Goal: Check status: Check status

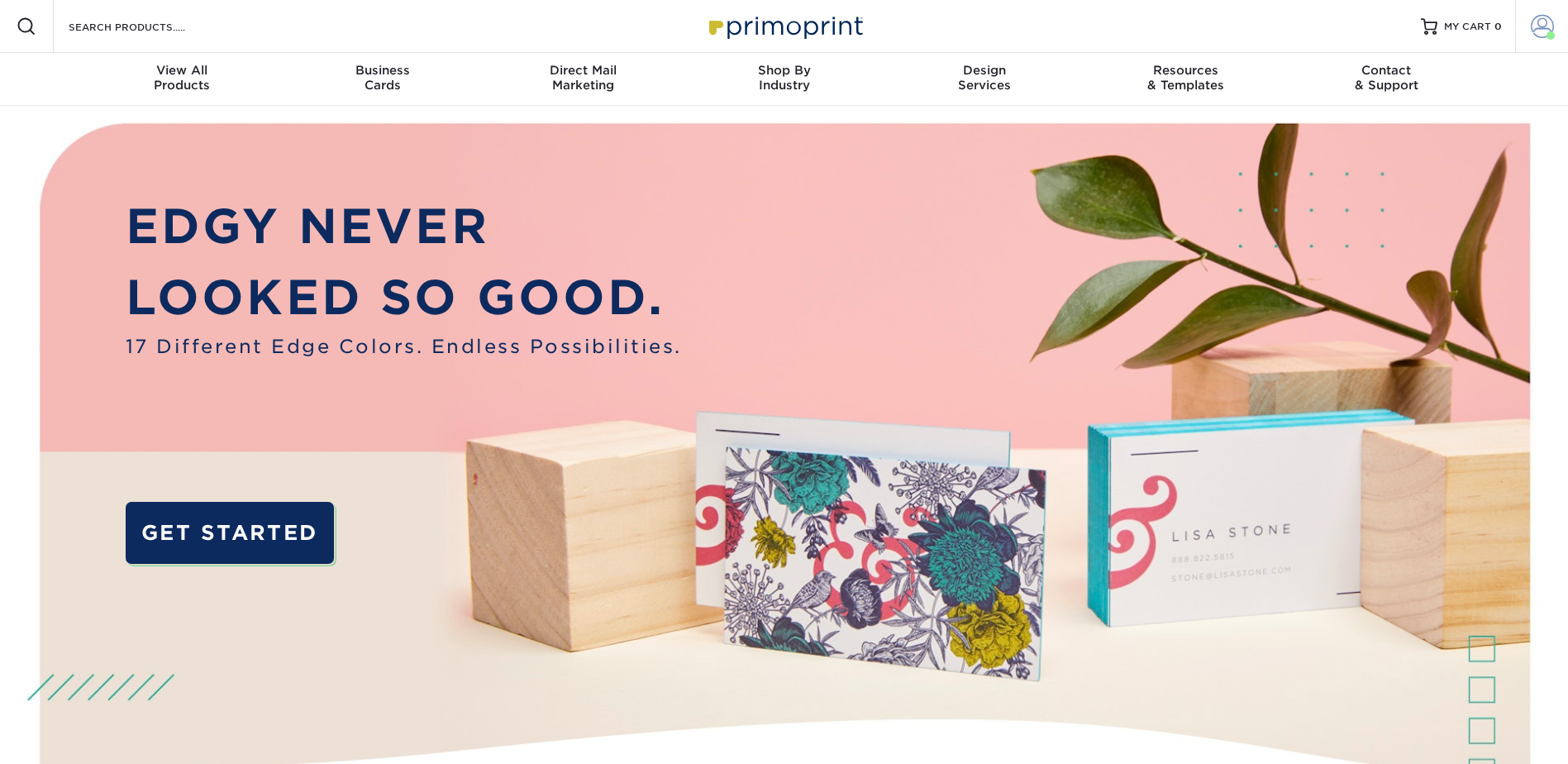
click at [1545, 34] on span at bounding box center [1542, 27] width 24 height 24
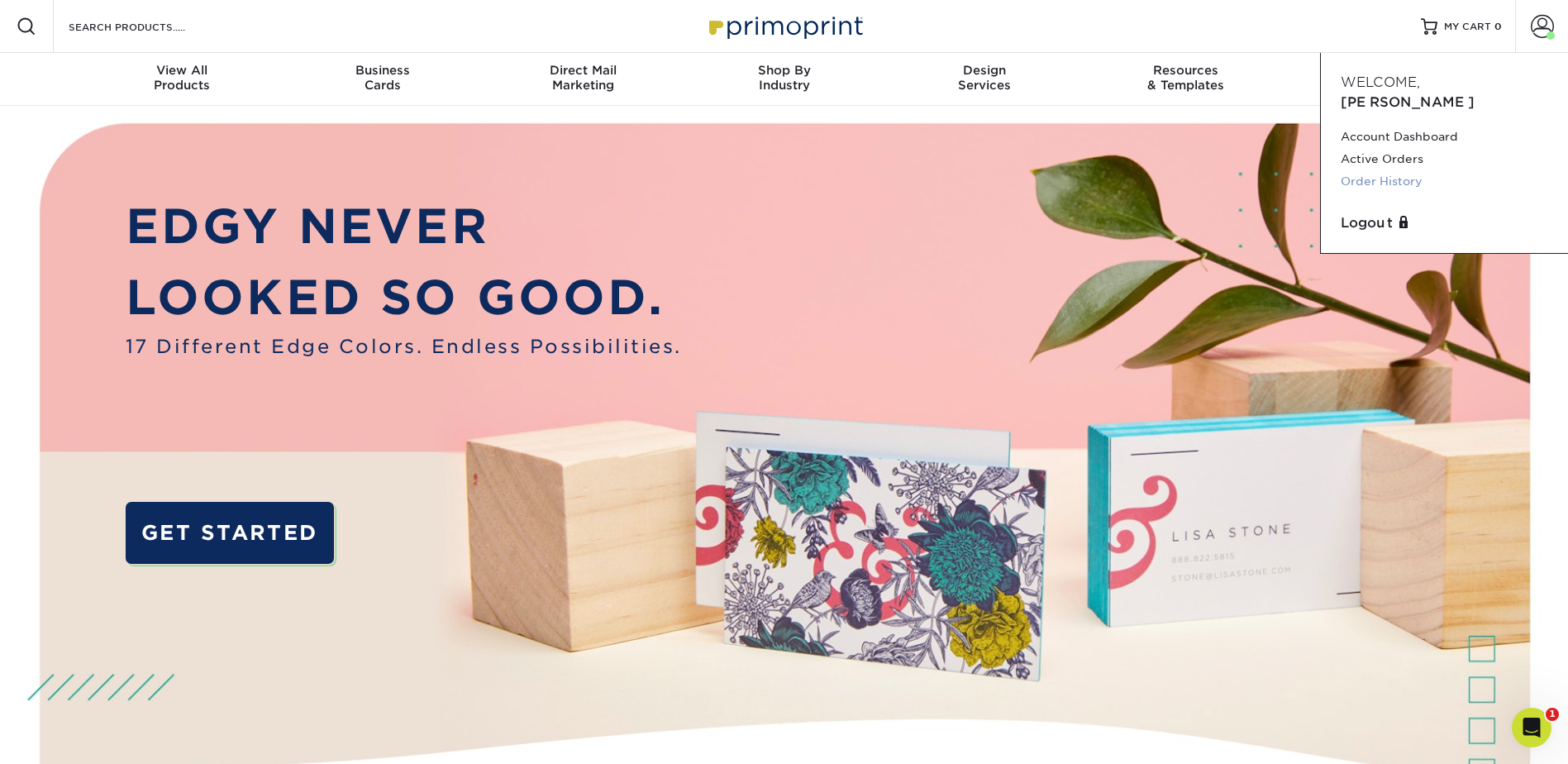
click at [1367, 170] on link "Order History" at bounding box center [1443, 181] width 207 height 23
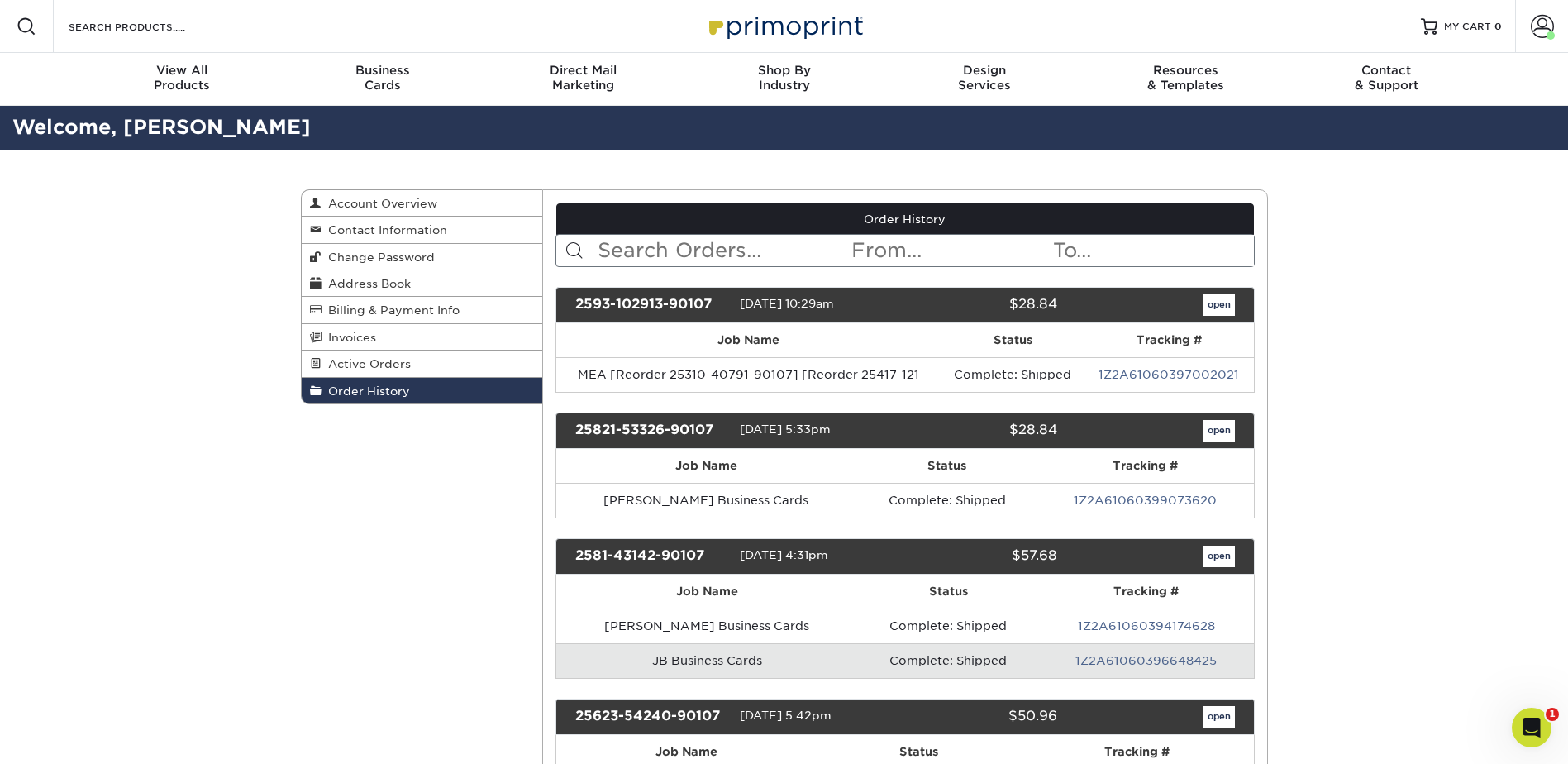
click at [689, 243] on input "text" at bounding box center [723, 250] width 253 height 31
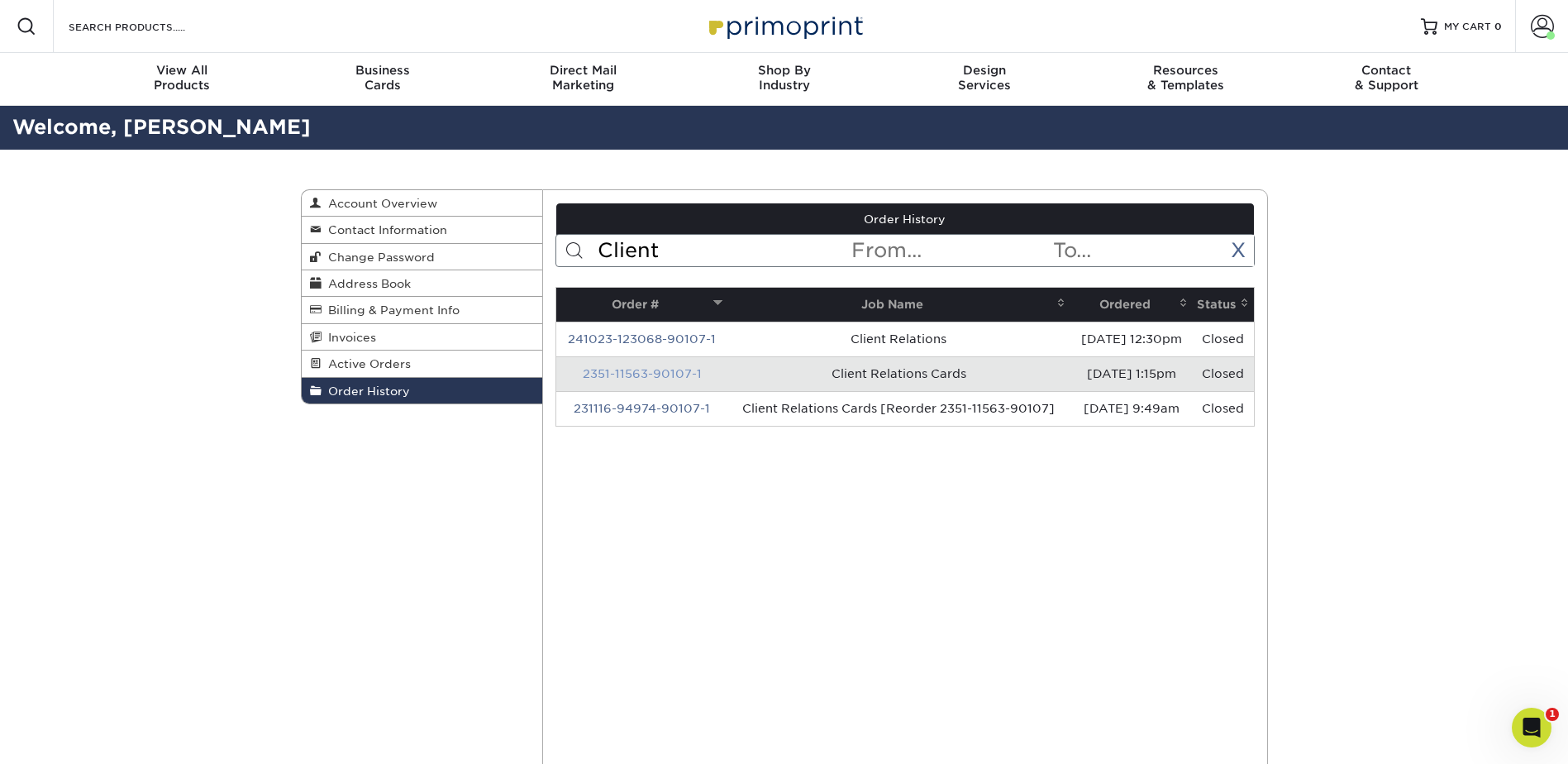
type input "Client"
click at [664, 377] on link "2351-11563-90107-1" at bounding box center [641, 373] width 119 height 13
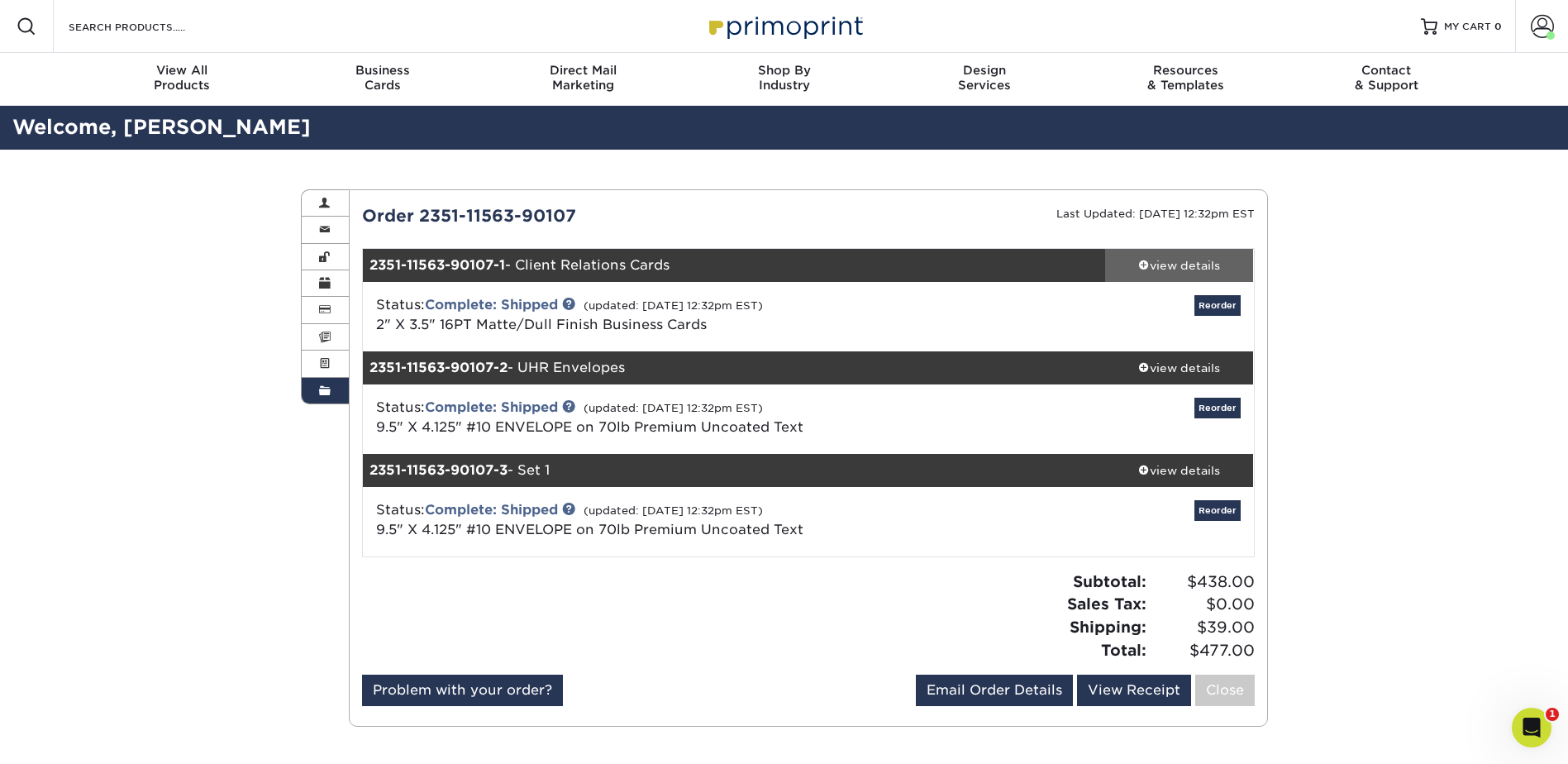
click at [1206, 264] on div "view details" at bounding box center [1180, 265] width 149 height 17
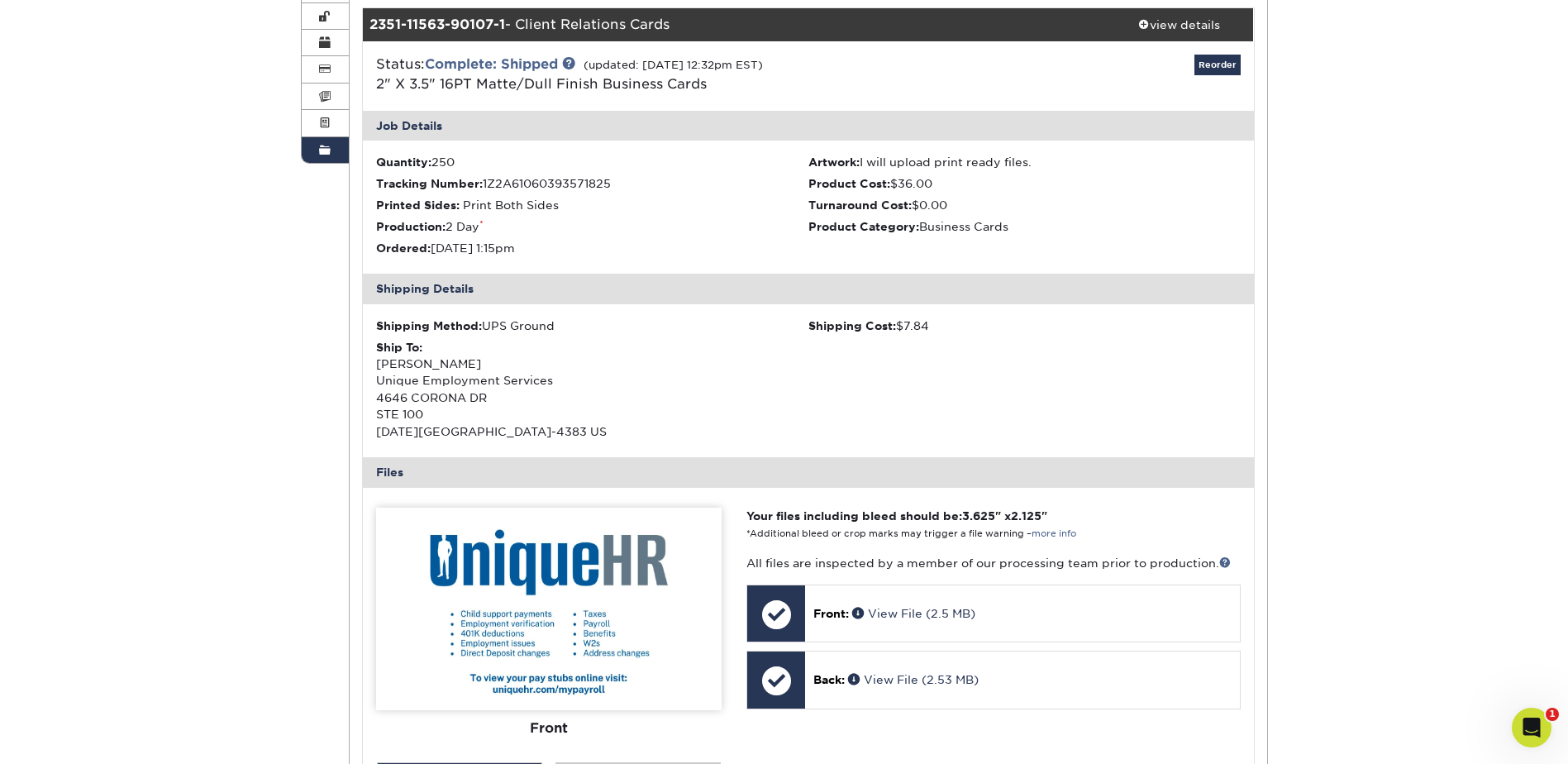
scroll to position [413, 0]
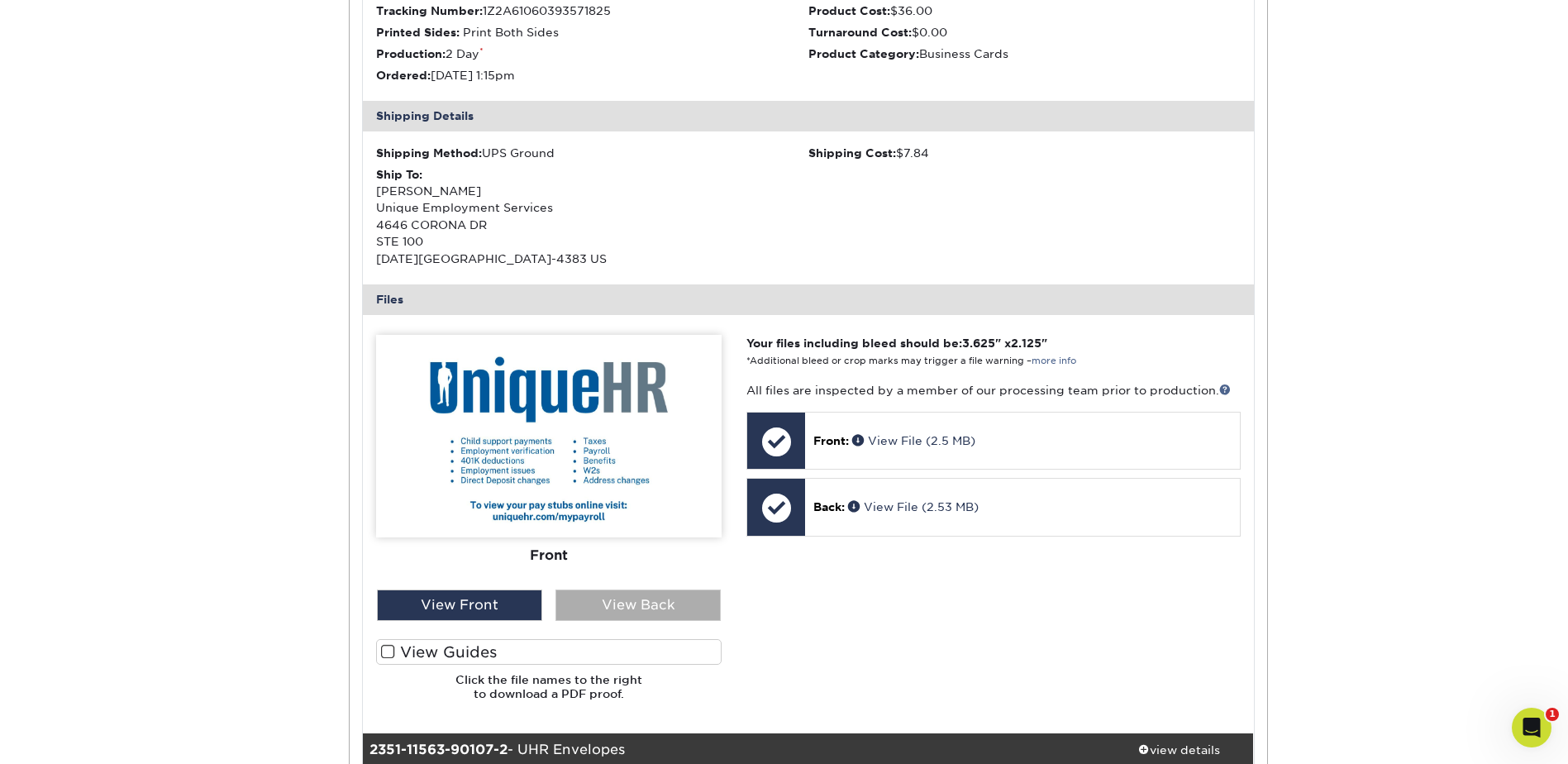
click at [686, 596] on div "View Back" at bounding box center [638, 605] width 165 height 31
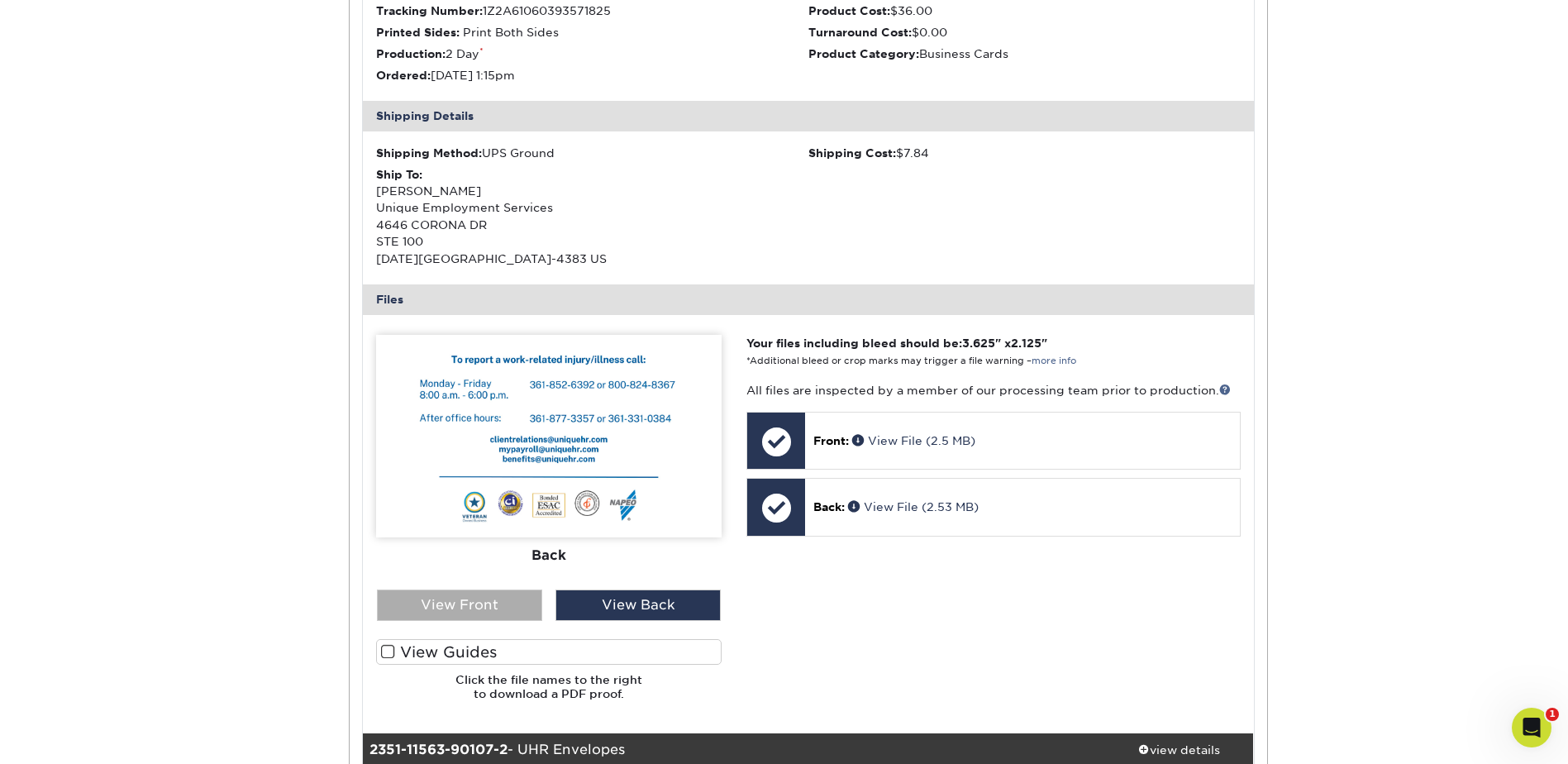
click at [491, 604] on div "View Front" at bounding box center [460, 605] width 165 height 31
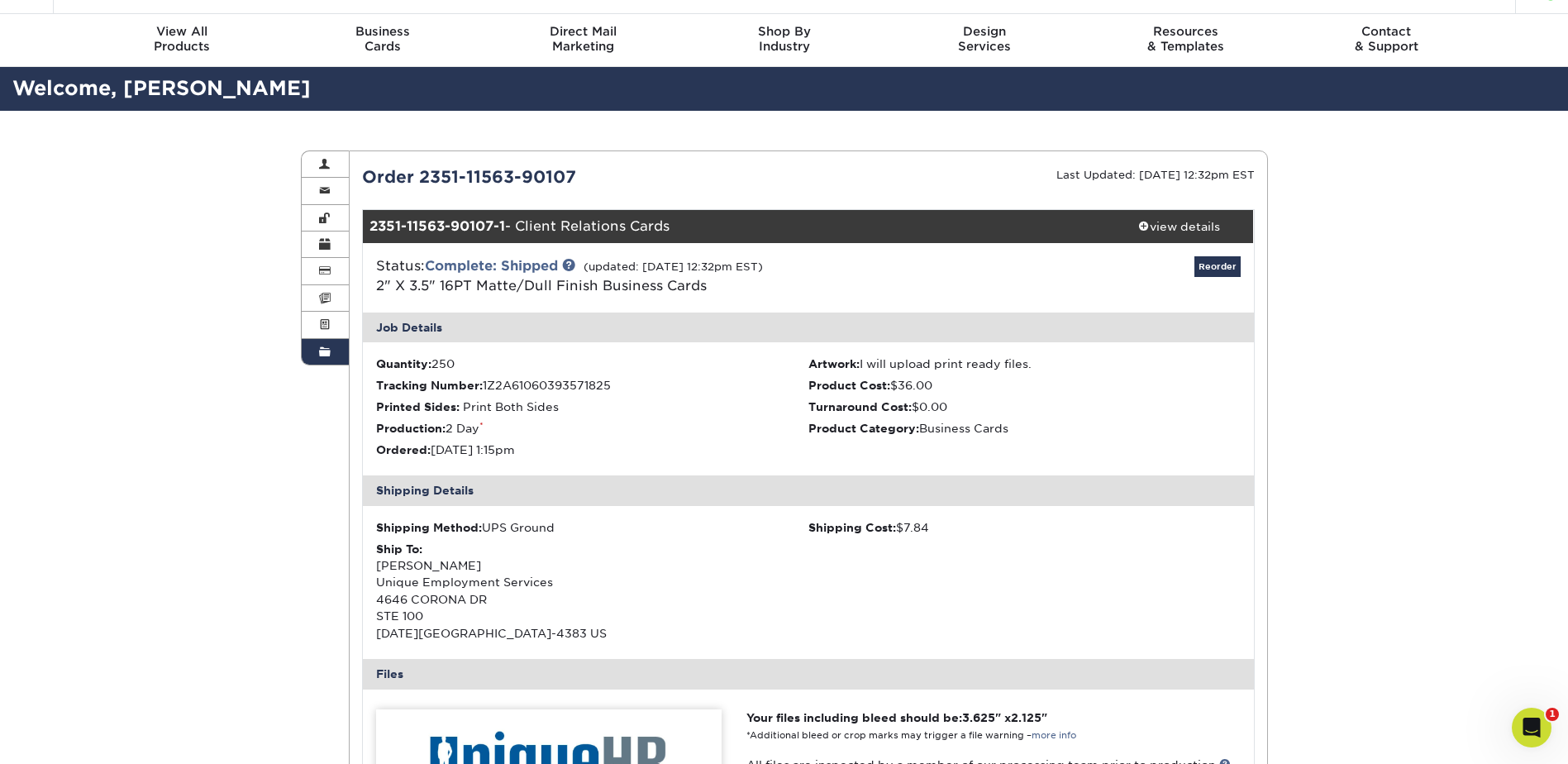
scroll to position [0, 0]
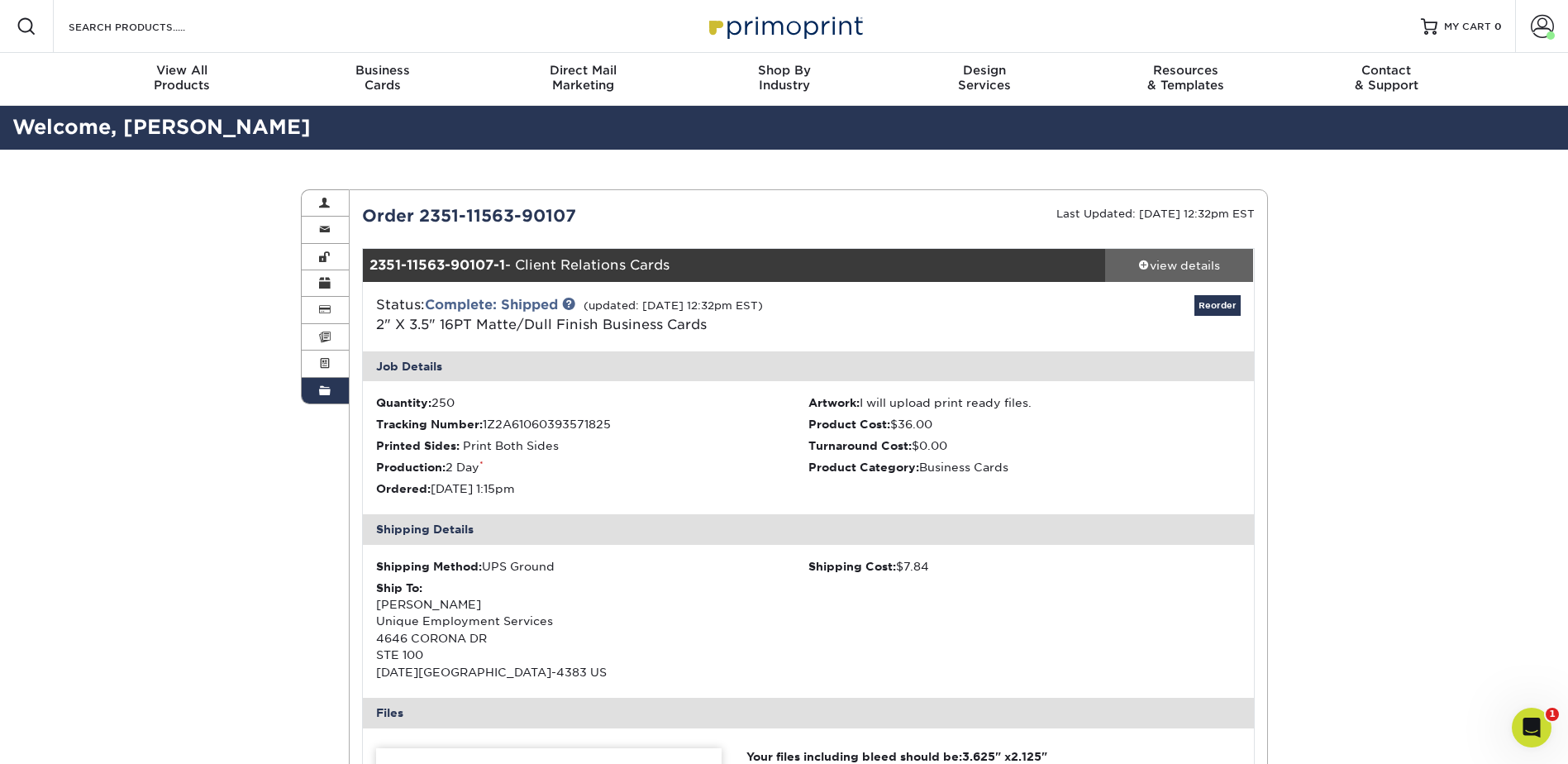
click at [1205, 268] on div "view details" at bounding box center [1180, 265] width 149 height 17
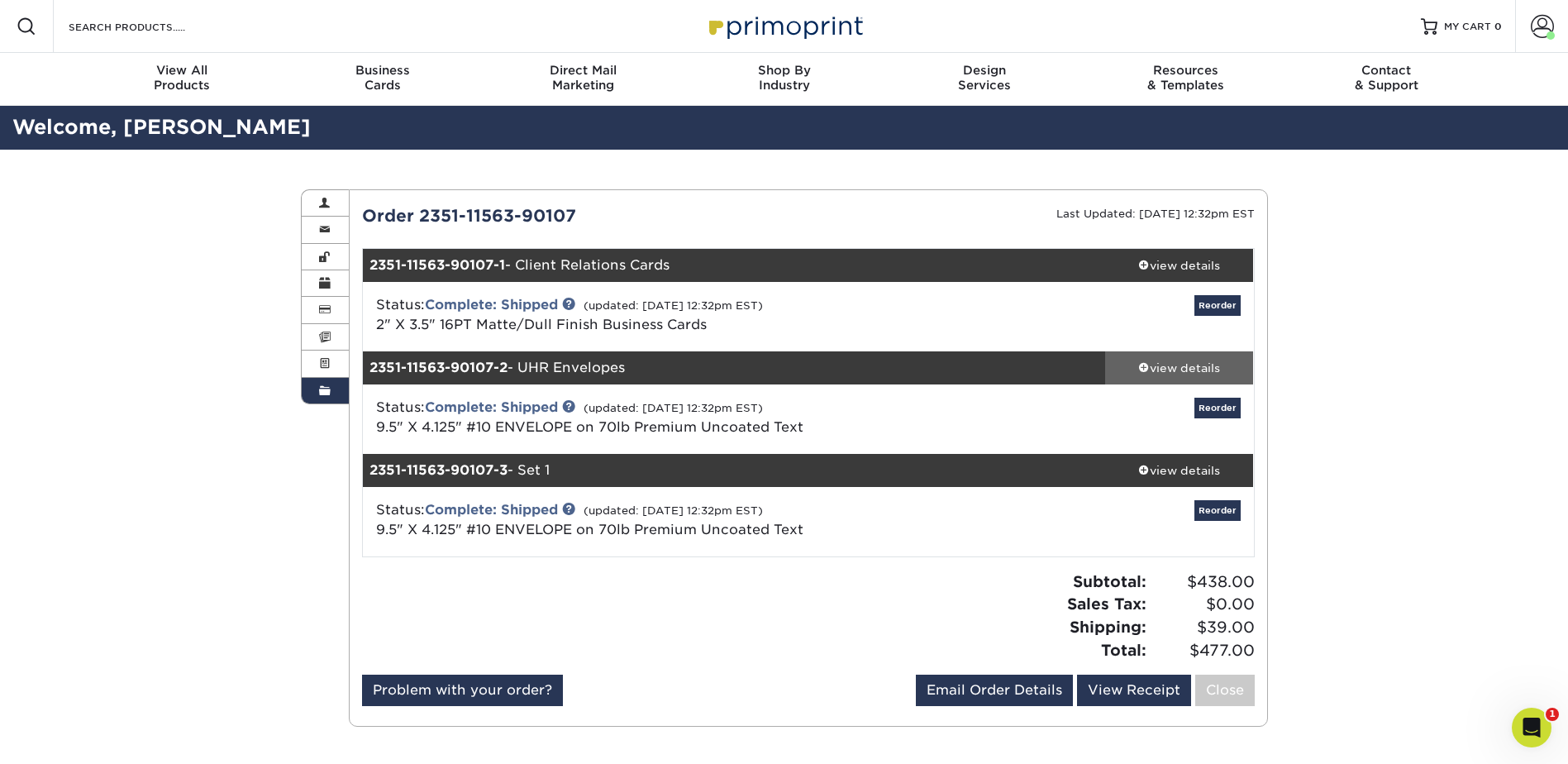
click at [1177, 374] on div "view details" at bounding box center [1180, 367] width 149 height 17
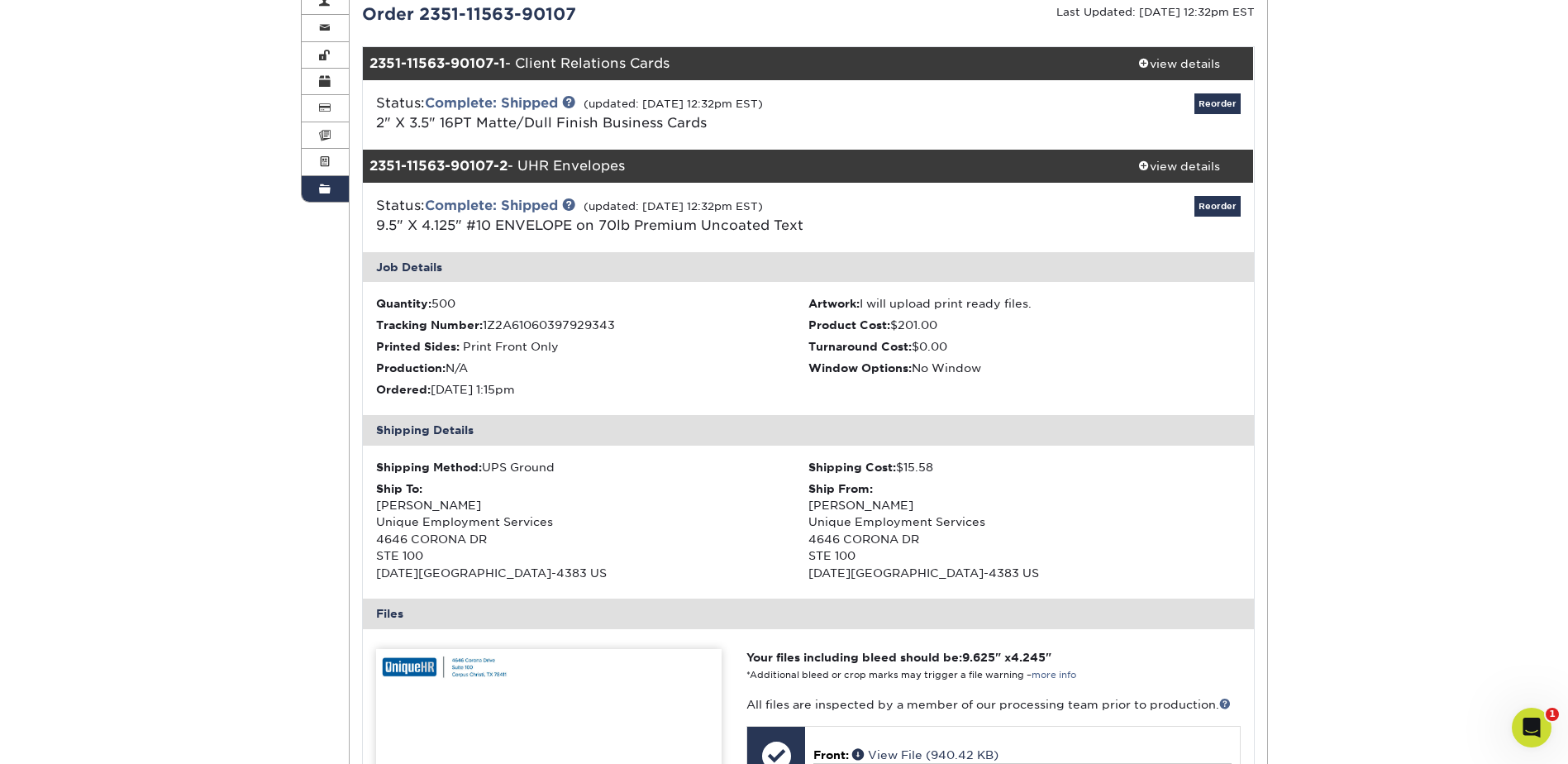
scroll to position [138, 0]
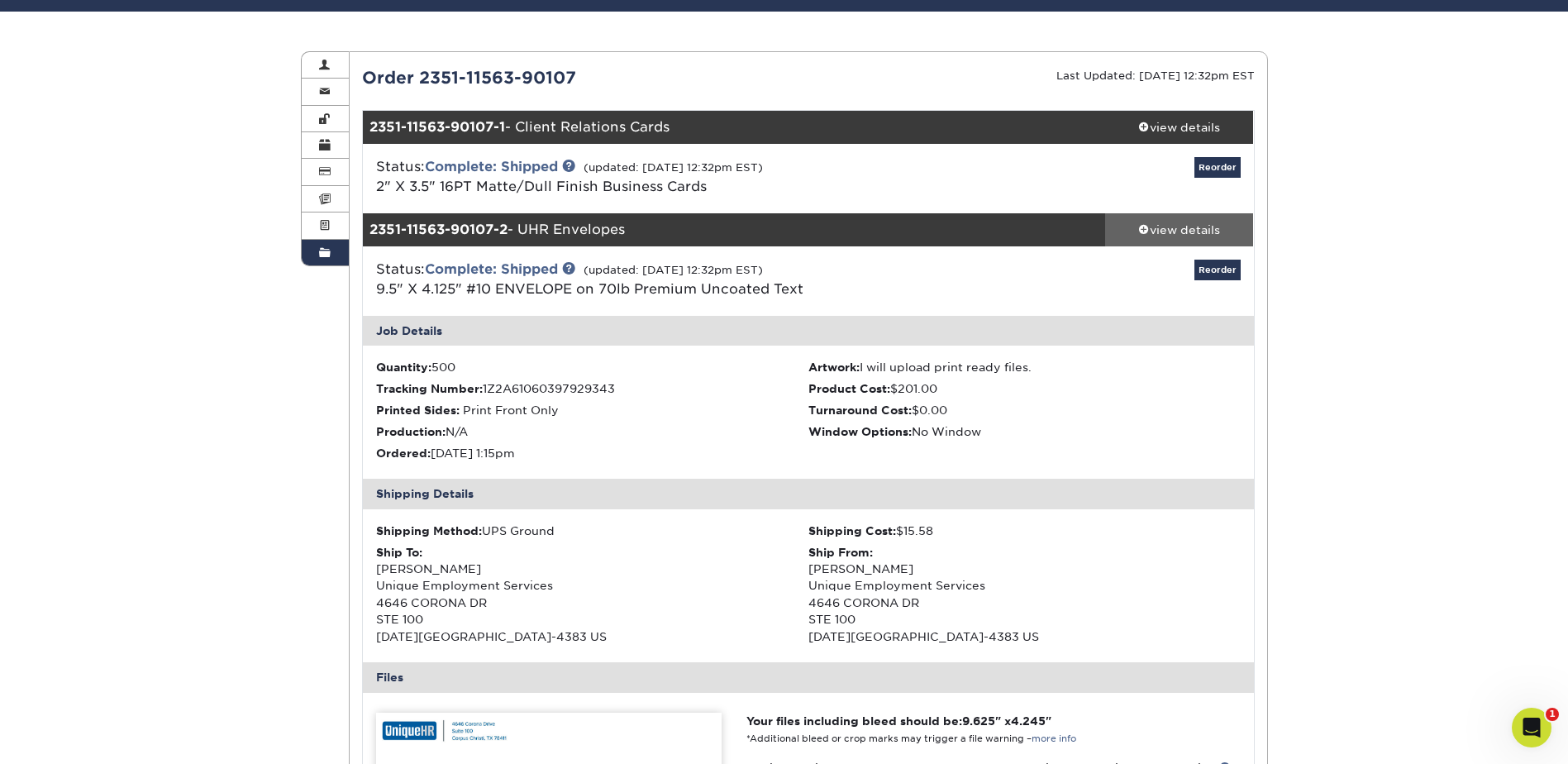
click at [1190, 217] on link "view details" at bounding box center [1180, 230] width 149 height 33
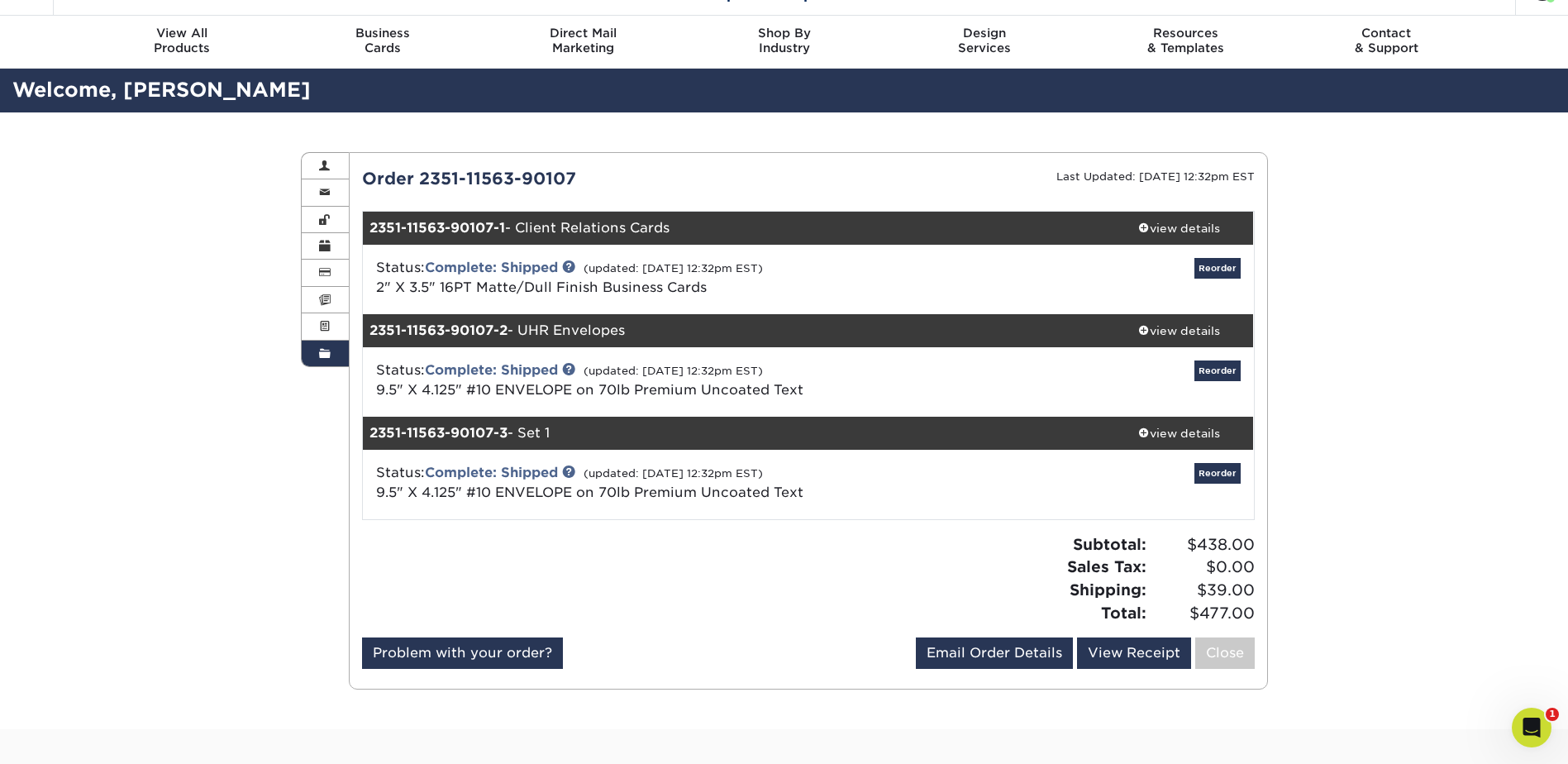
scroll to position [0, 0]
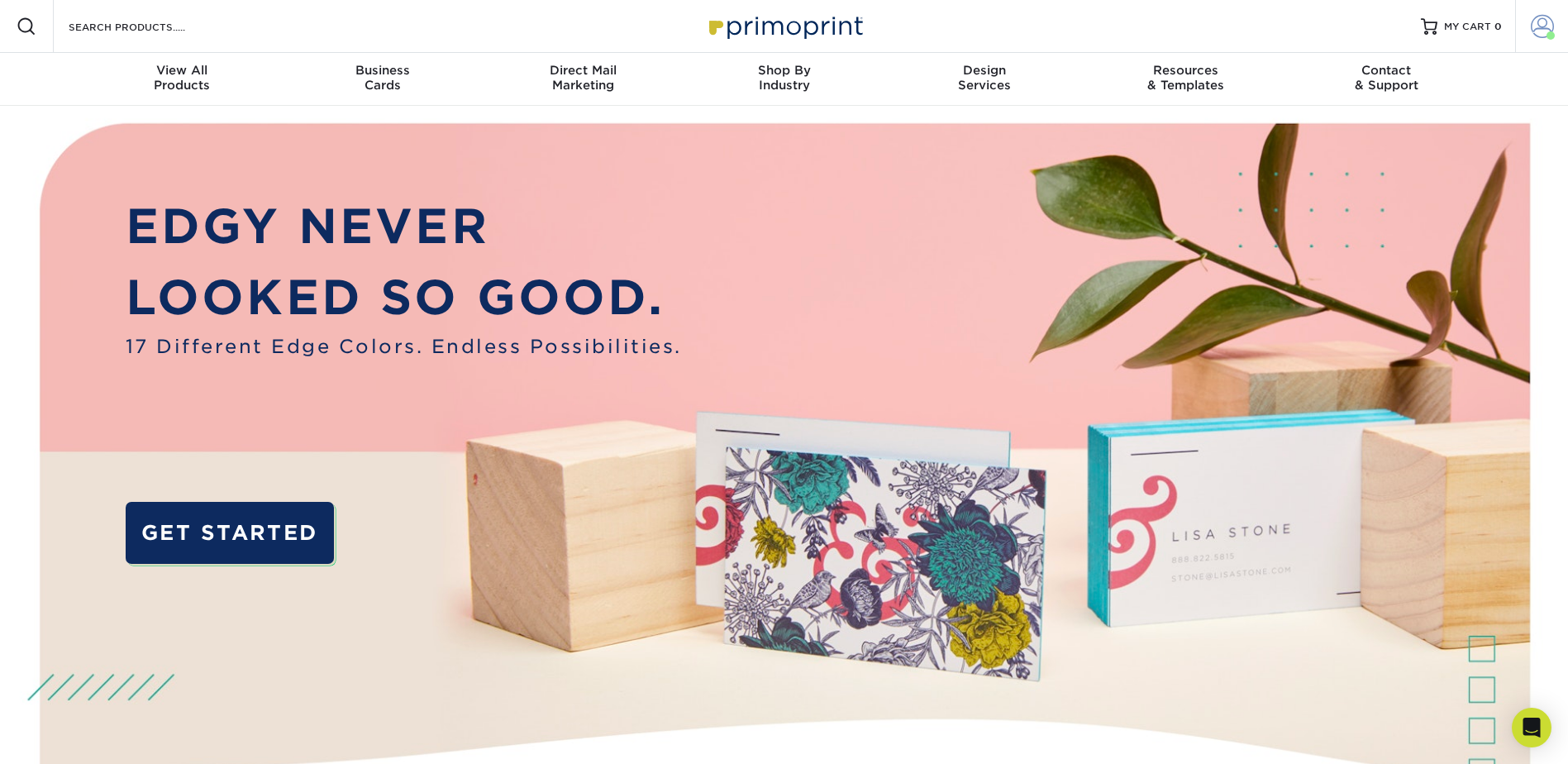
click at [1529, 27] on link "Account" at bounding box center [1541, 27] width 53 height 53
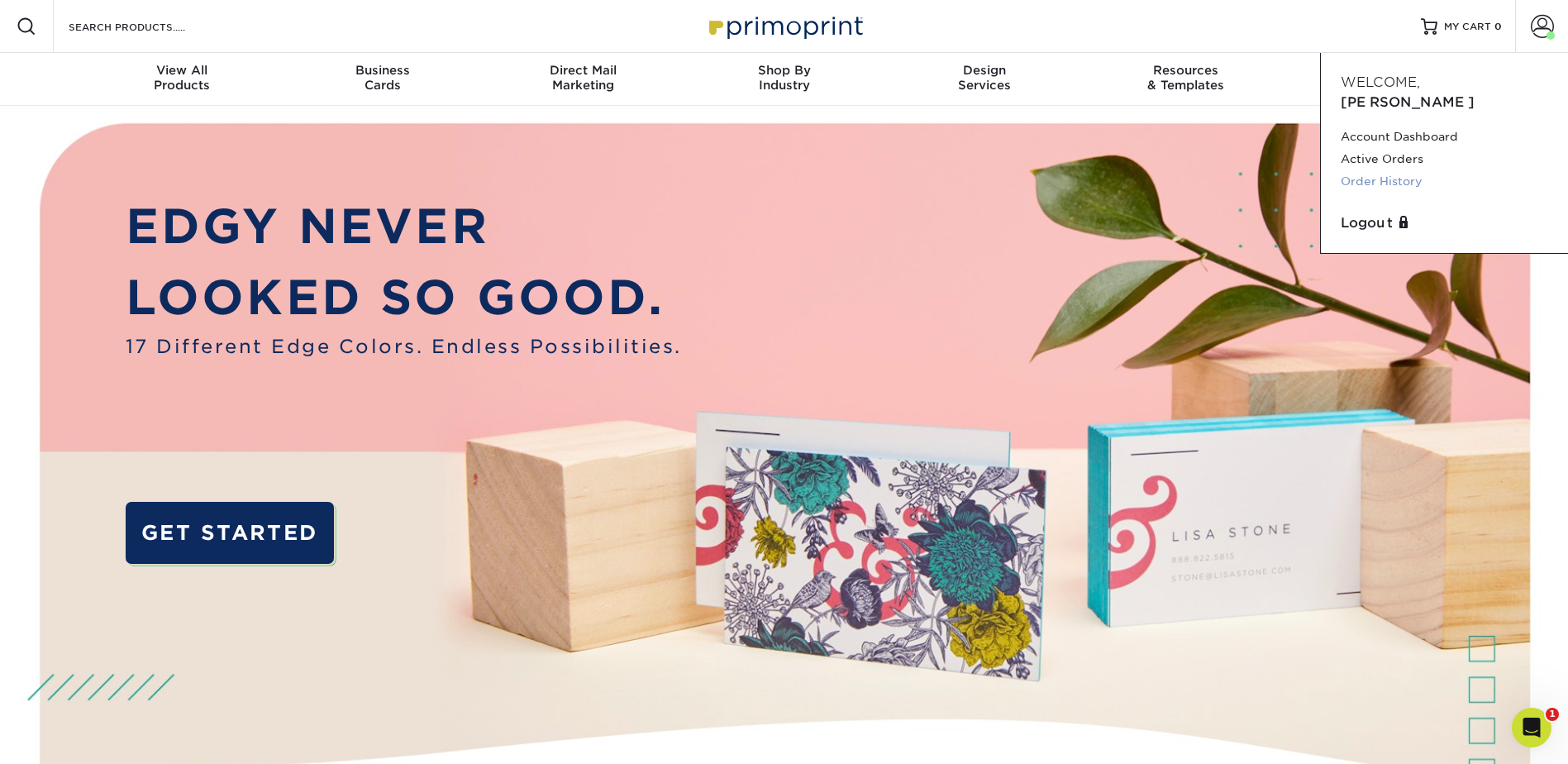
click at [1395, 170] on link "Order History" at bounding box center [1443, 181] width 207 height 23
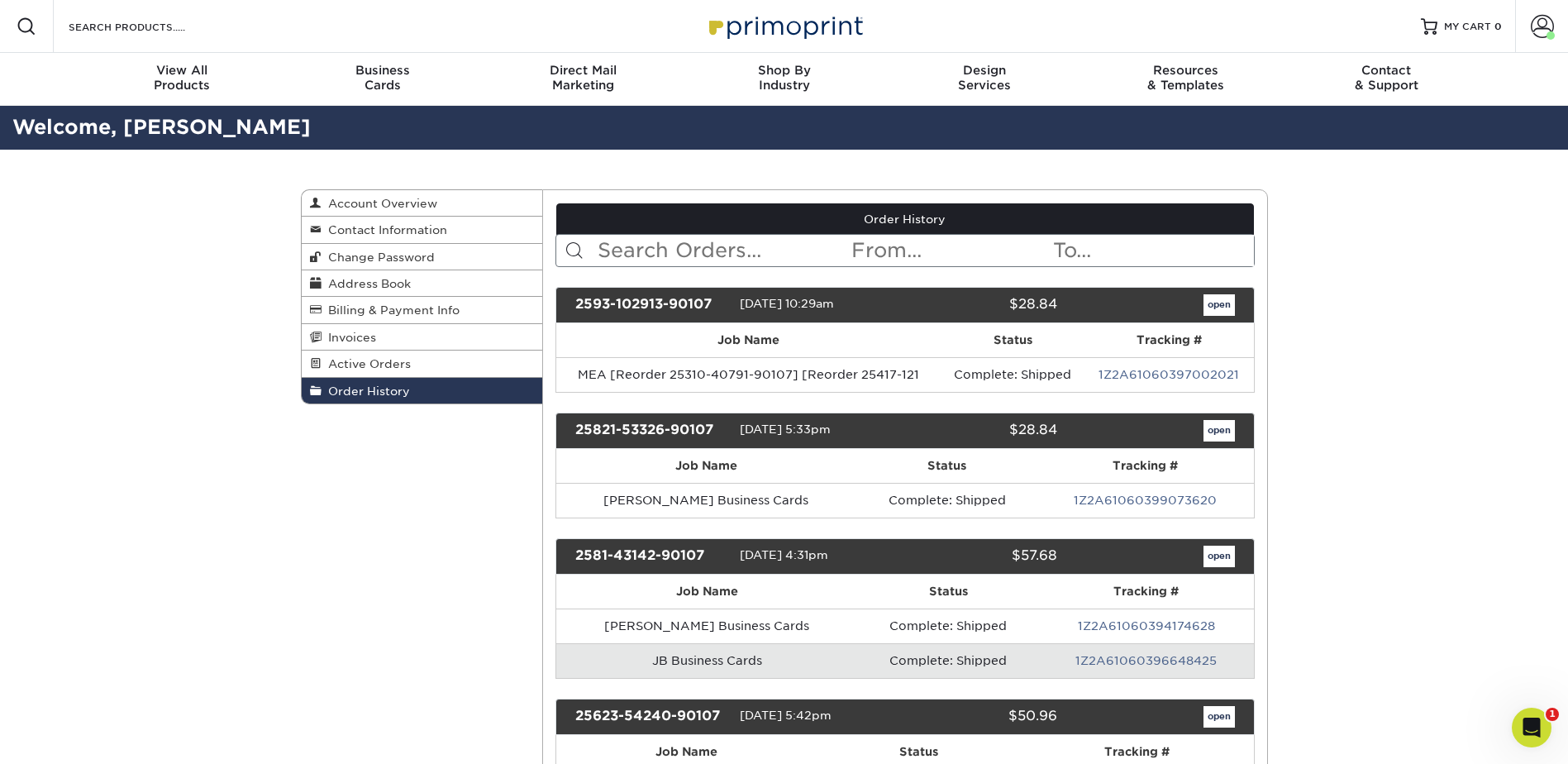
click at [654, 252] on input "text" at bounding box center [723, 250] width 253 height 31
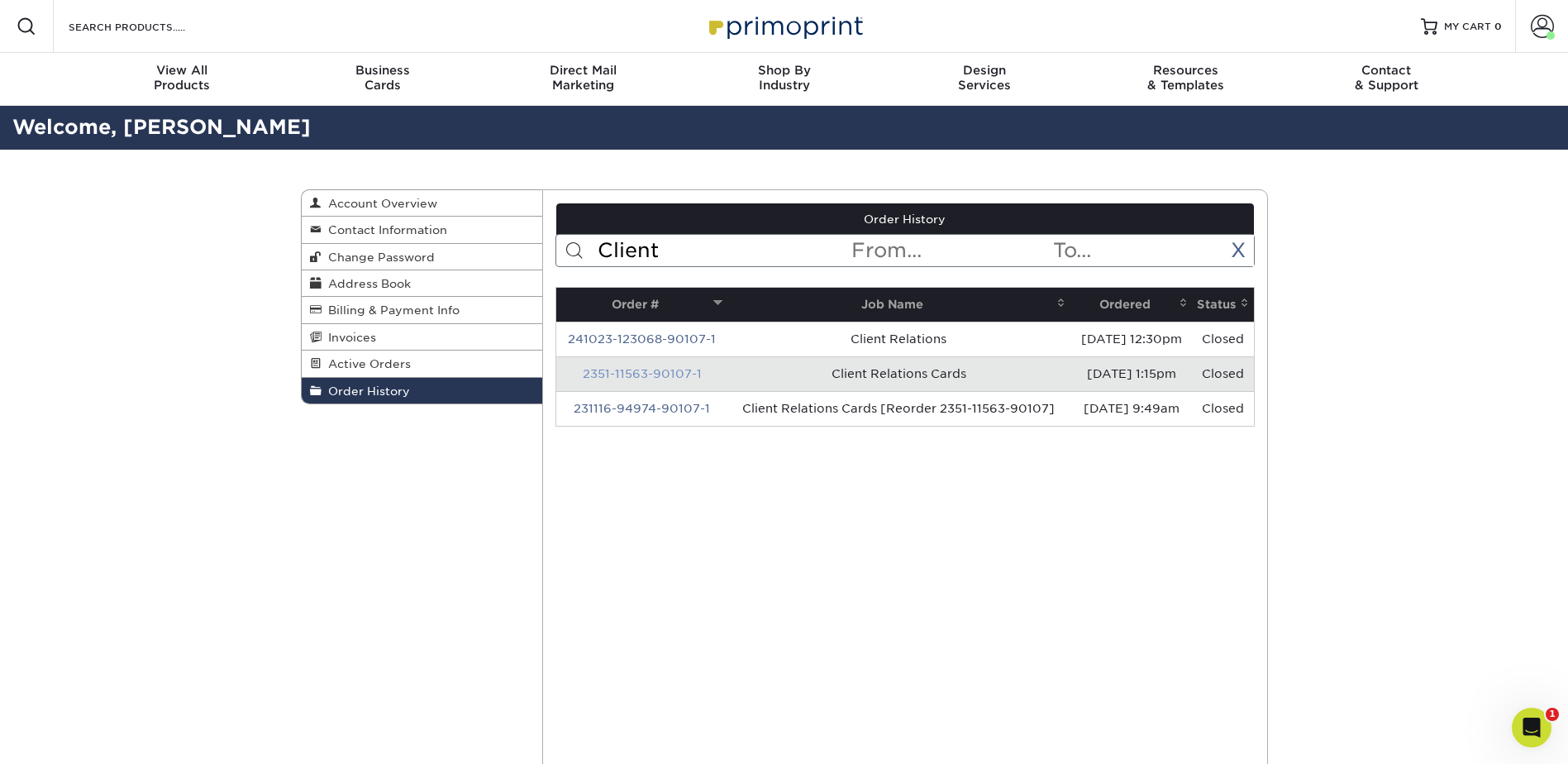
type input "Client"
click at [649, 377] on link "2351-11563-90107-1" at bounding box center [641, 373] width 119 height 13
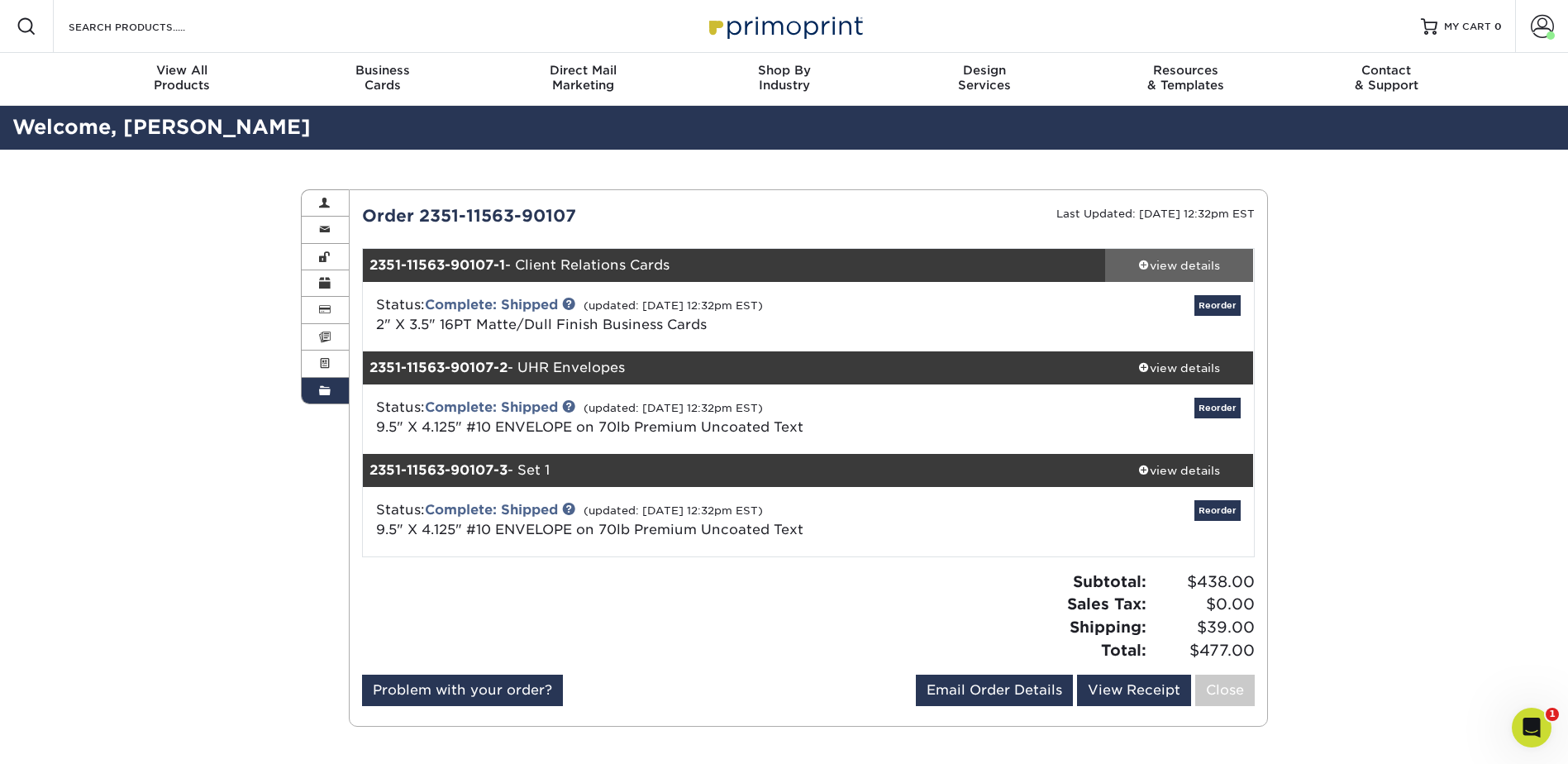
click at [1160, 262] on div "view details" at bounding box center [1180, 265] width 149 height 17
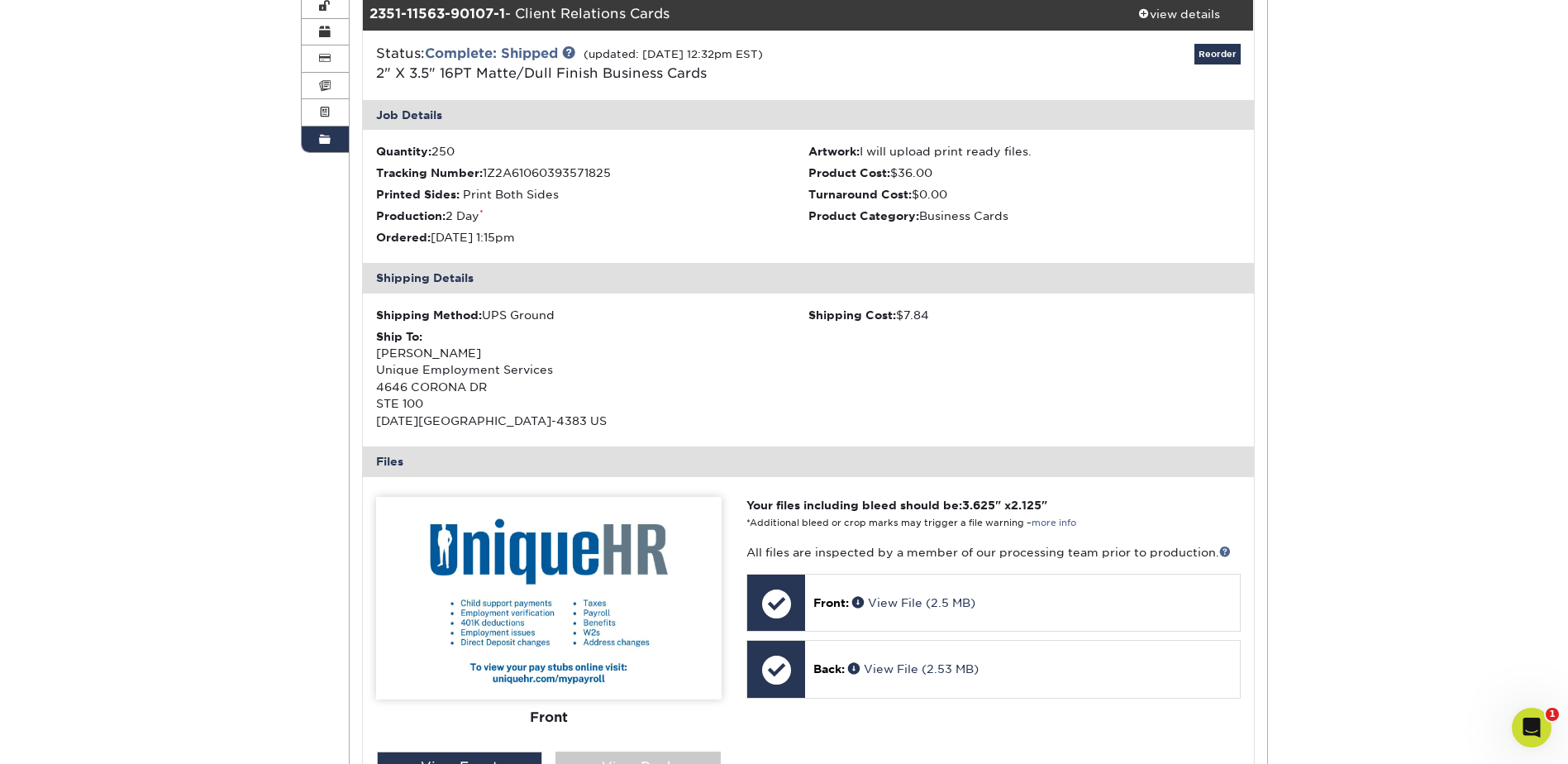
scroll to position [358, 0]
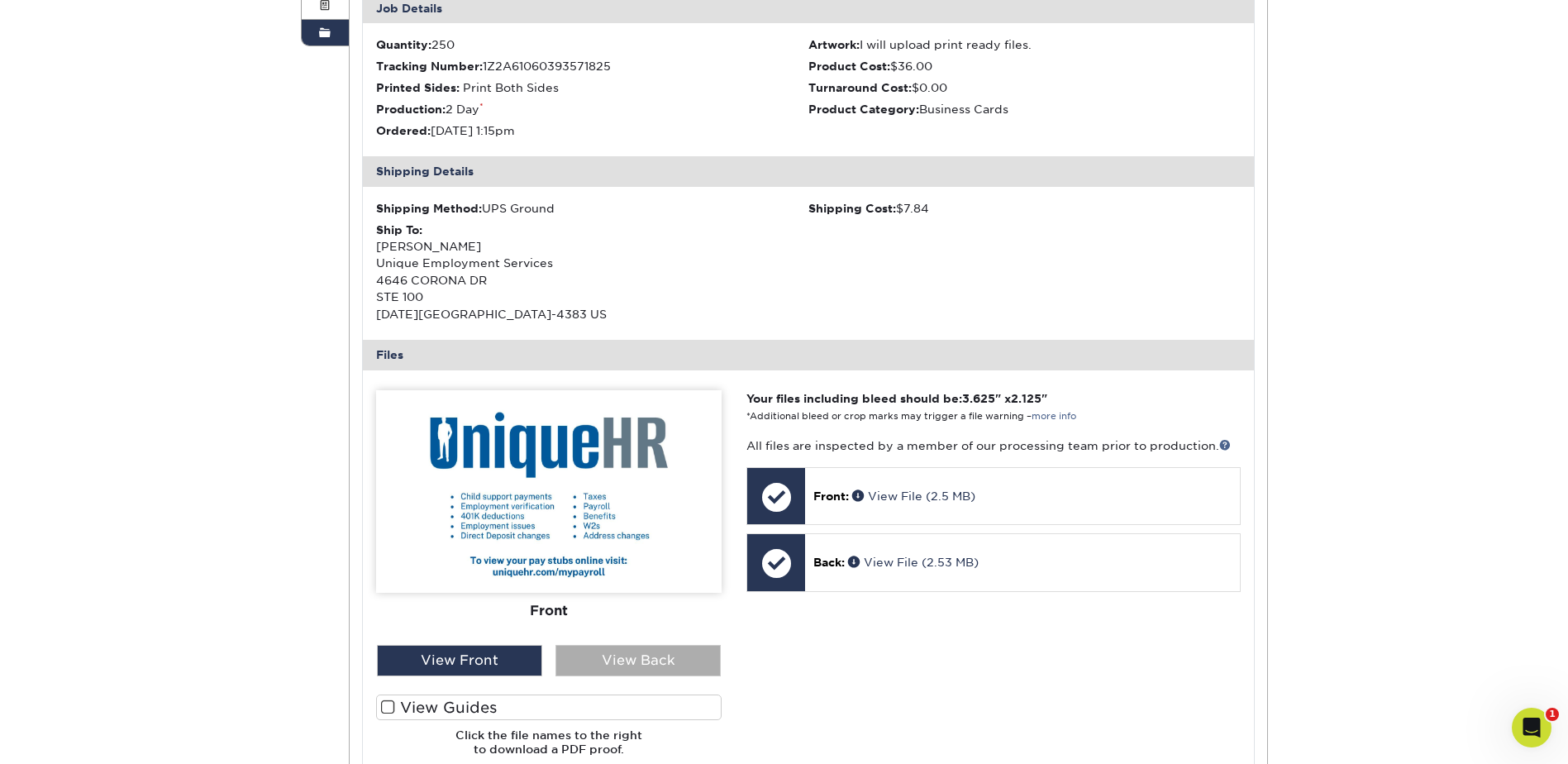
click at [639, 666] on div "View Back" at bounding box center [638, 661] width 165 height 31
